Goal: Information Seeking & Learning: Learn about a topic

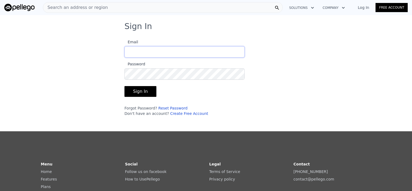
type input "[PERSON_NAME][EMAIL_ADDRESS][DOMAIN_NAME]"
click at [143, 92] on button "Sign In" at bounding box center [141, 91] width 32 height 11
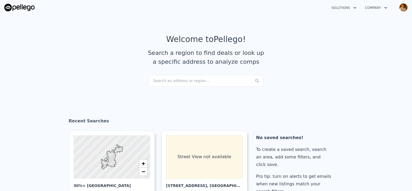
click at [238, 80] on div "Search an address or region..." at bounding box center [206, 81] width 115 height 12
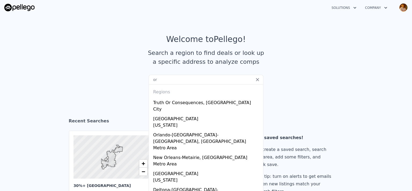
type input "o"
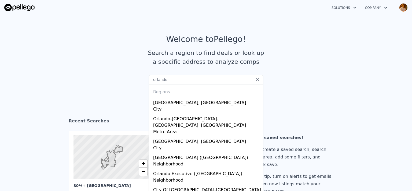
type input "orlando"
click at [196, 106] on div "City" at bounding box center [207, 110] width 108 height 8
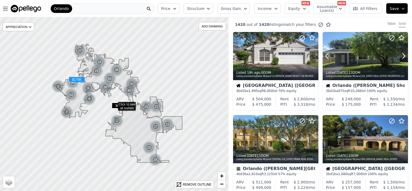
click at [357, 57] on div at bounding box center [365, 56] width 85 height 48
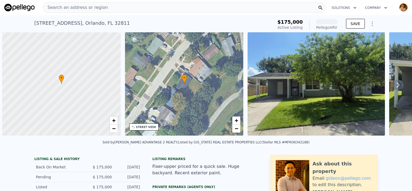
scroll to position [0, 2]
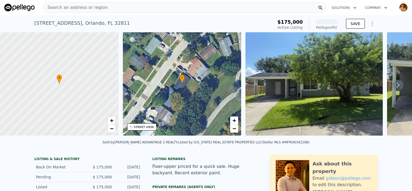
click at [393, 85] on icon at bounding box center [398, 84] width 11 height 11
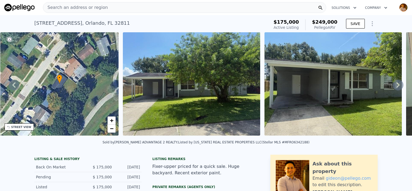
click at [397, 85] on icon at bounding box center [398, 84] width 3 height 5
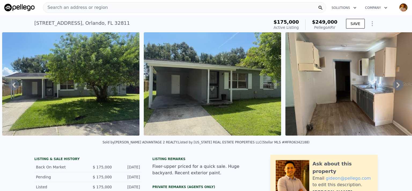
click at [397, 85] on icon at bounding box center [398, 84] width 3 height 5
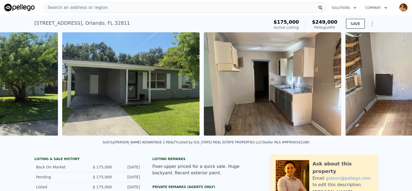
scroll to position [0, 387]
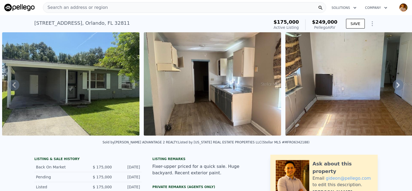
click at [397, 85] on icon at bounding box center [398, 84] width 3 height 5
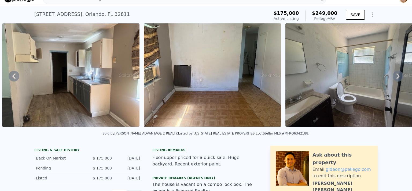
scroll to position [0, 0]
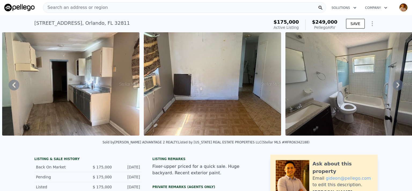
click at [393, 87] on icon at bounding box center [398, 84] width 11 height 11
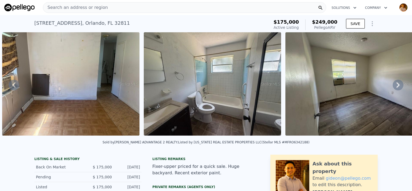
click at [393, 88] on icon at bounding box center [398, 84] width 11 height 11
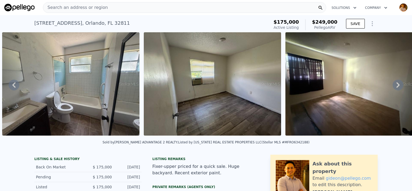
click at [393, 87] on icon at bounding box center [398, 84] width 11 height 11
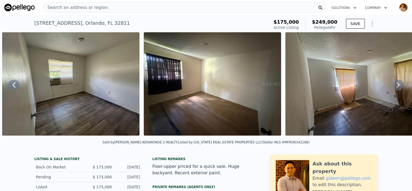
click at [393, 87] on icon at bounding box center [398, 84] width 11 height 11
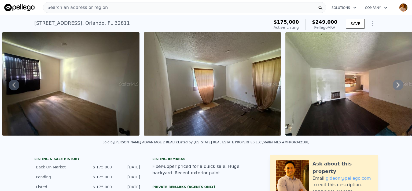
click at [393, 87] on icon at bounding box center [398, 84] width 11 height 11
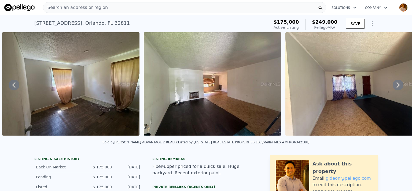
click at [393, 87] on icon at bounding box center [398, 84] width 11 height 11
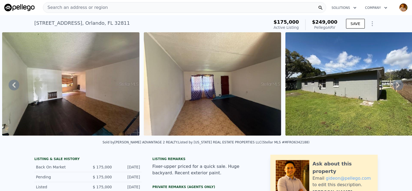
click at [393, 87] on icon at bounding box center [398, 84] width 11 height 11
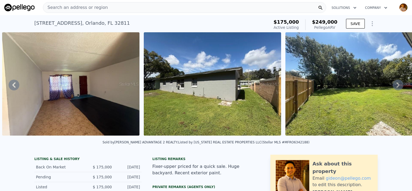
click at [393, 87] on icon at bounding box center [398, 84] width 11 height 11
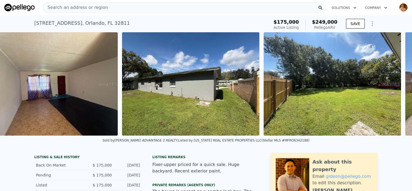
scroll to position [0, 1662]
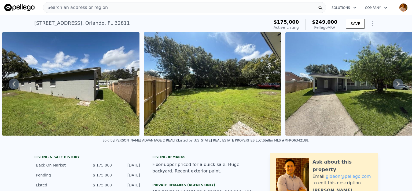
click at [393, 87] on icon at bounding box center [398, 83] width 11 height 11
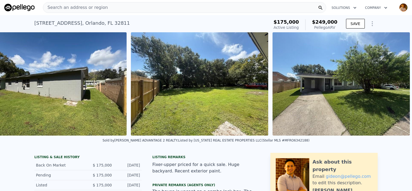
scroll to position [0, 1680]
click at [393, 87] on img at bounding box center [341, 83] width 137 height 103
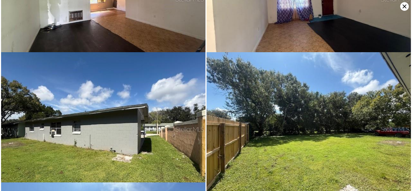
scroll to position [519, 0]
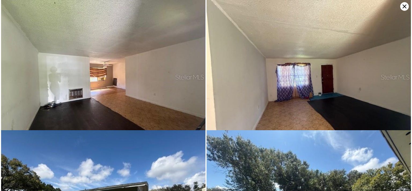
click at [403, 9] on icon at bounding box center [404, 6] width 9 height 9
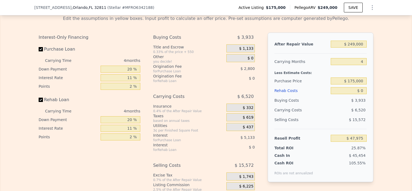
scroll to position [964, 0]
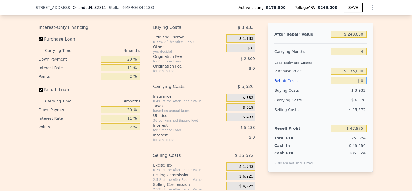
drag, startPoint x: 363, startPoint y: 87, endPoint x: 348, endPoint y: 89, distance: 14.8
click at [348, 84] on input "$ 0" at bounding box center [349, 80] width 36 height 7
type input "$ 60"
type input "$ 47,914"
type input "$ 60,000"
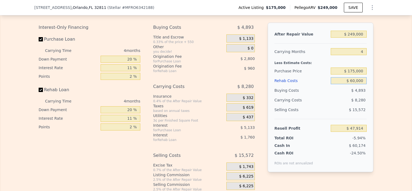
type input "-$ 14,745"
click at [368, 73] on div "After Repair Value $ 249,000 Carrying Months 4 Less Estimate Costs: Purchase Pr…" at bounding box center [321, 97] width 106 height 149
drag, startPoint x: 362, startPoint y: 86, endPoint x: 331, endPoint y: 93, distance: 31.8
click at [331, 93] on div "After Repair Value $ 249,000 Carrying Months 4 Less Estimate Costs: Purchase Pr…" at bounding box center [321, 97] width 106 height 149
type input "$ 50,000"
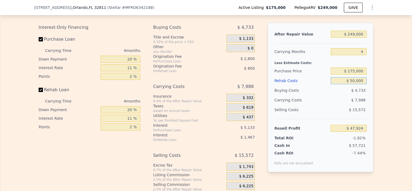
type input "-$ 4,293"
type input "$ 50,000"
drag, startPoint x: 362, startPoint y: 40, endPoint x: 328, endPoint y: 43, distance: 33.4
click at [331, 38] on input "$ 249,000" at bounding box center [349, 34] width 36 height 7
type input "$ 300"
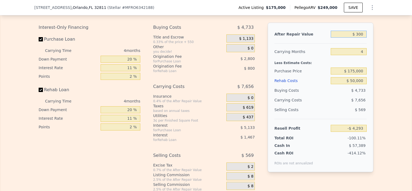
type input "-$ 237,658"
type input "$ 300,000"
type input "$ 43,562"
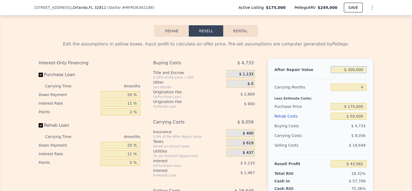
scroll to position [1000, 0]
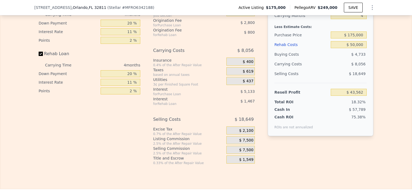
type input "$ 300,000"
